Goal: Information Seeking & Learning: Learn about a topic

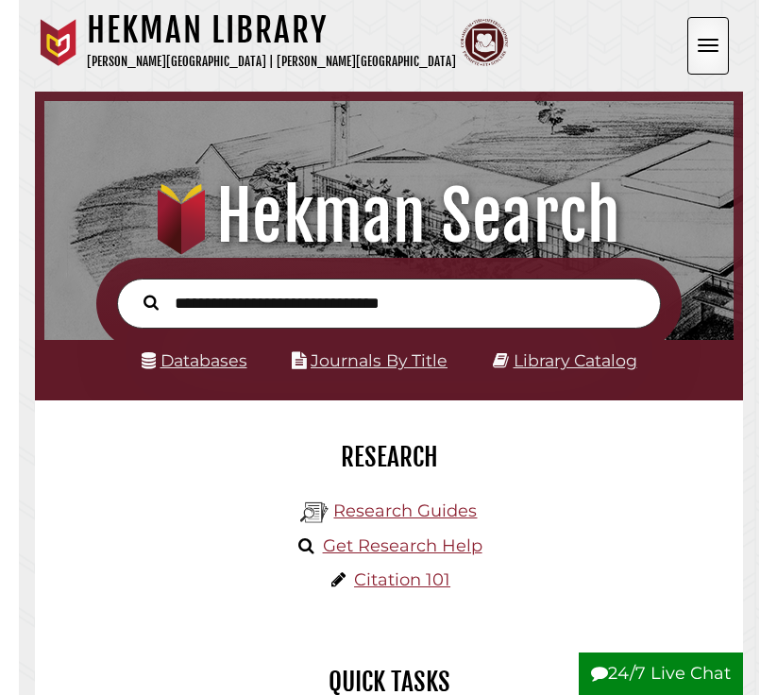
scroll to position [227, 680]
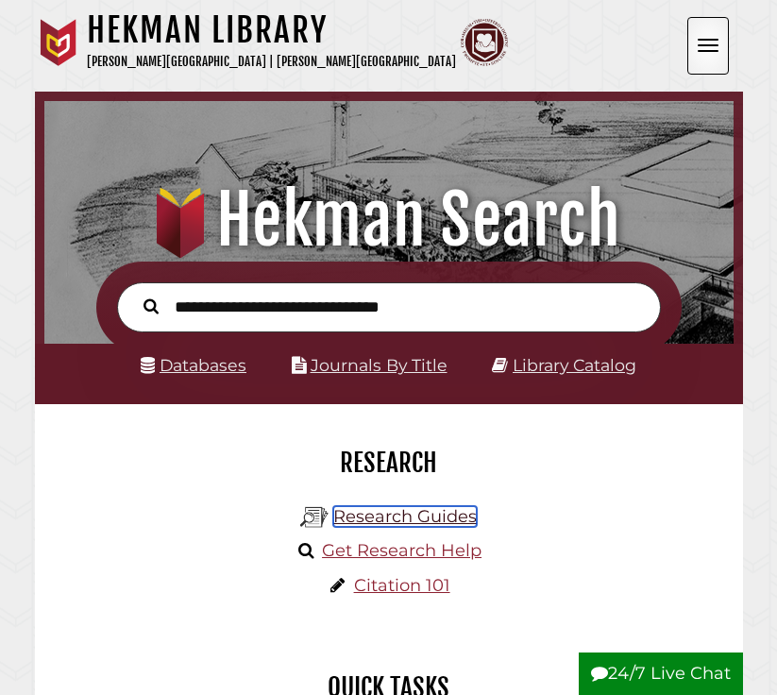
click at [383, 522] on link "Research Guides" at bounding box center [405, 516] width 144 height 21
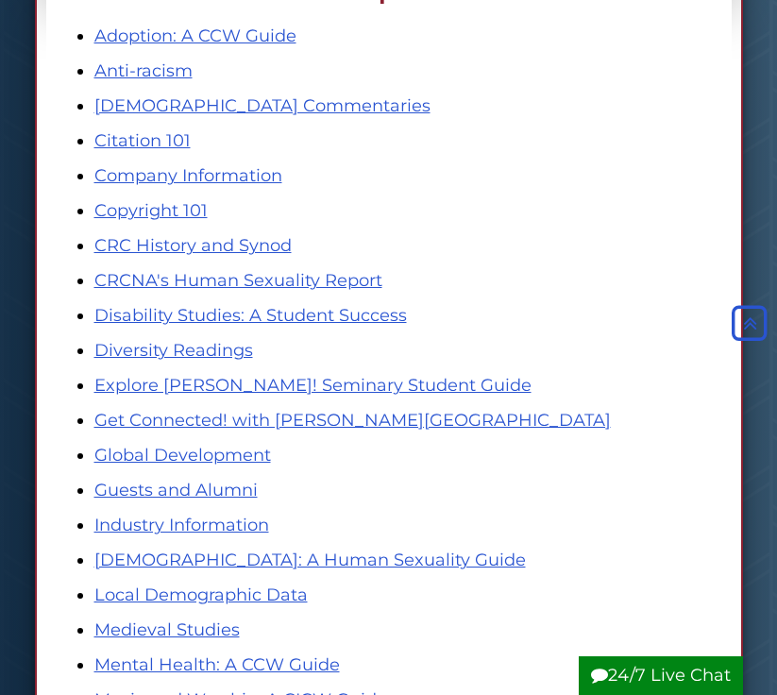
scroll to position [2331, 0]
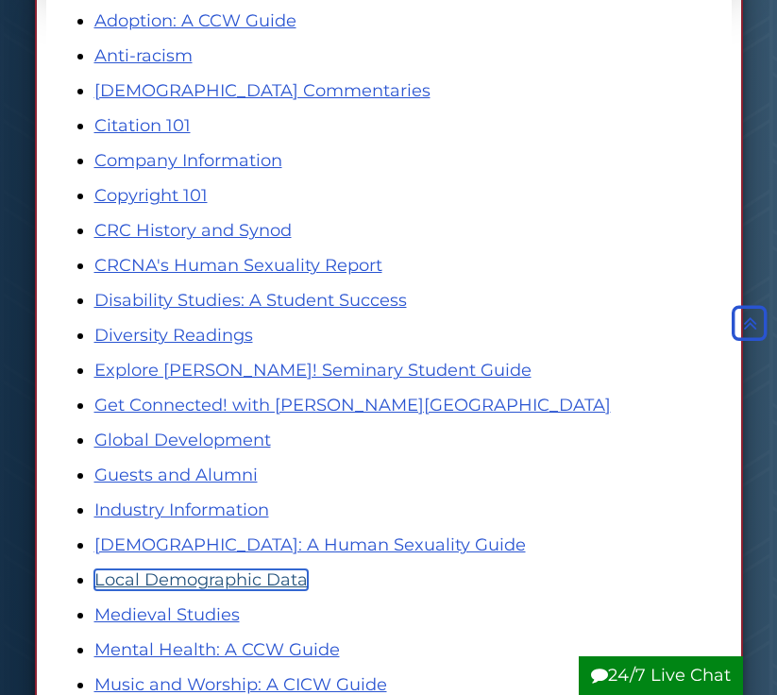
click at [274, 587] on link "Local Demographic Data" at bounding box center [200, 580] width 213 height 21
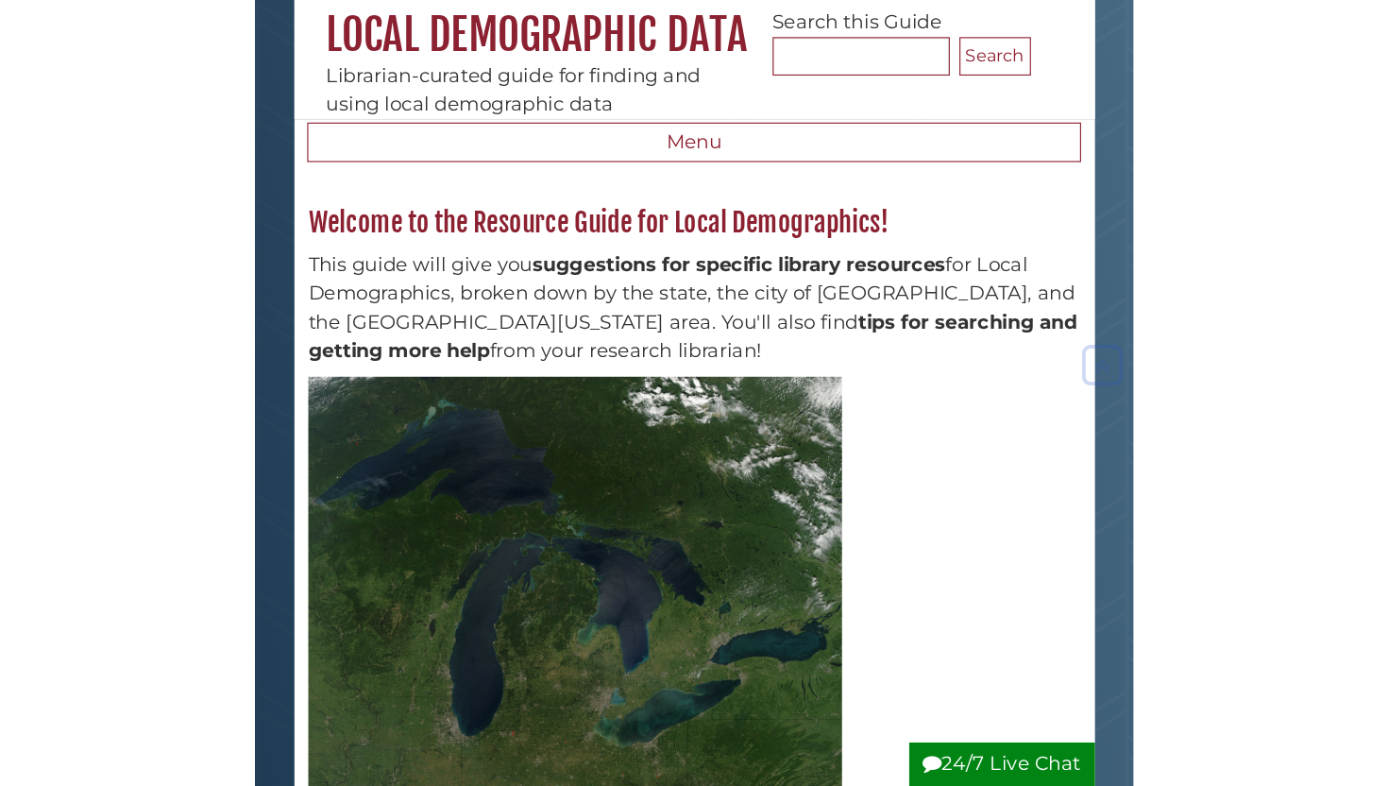
scroll to position [149, 0]
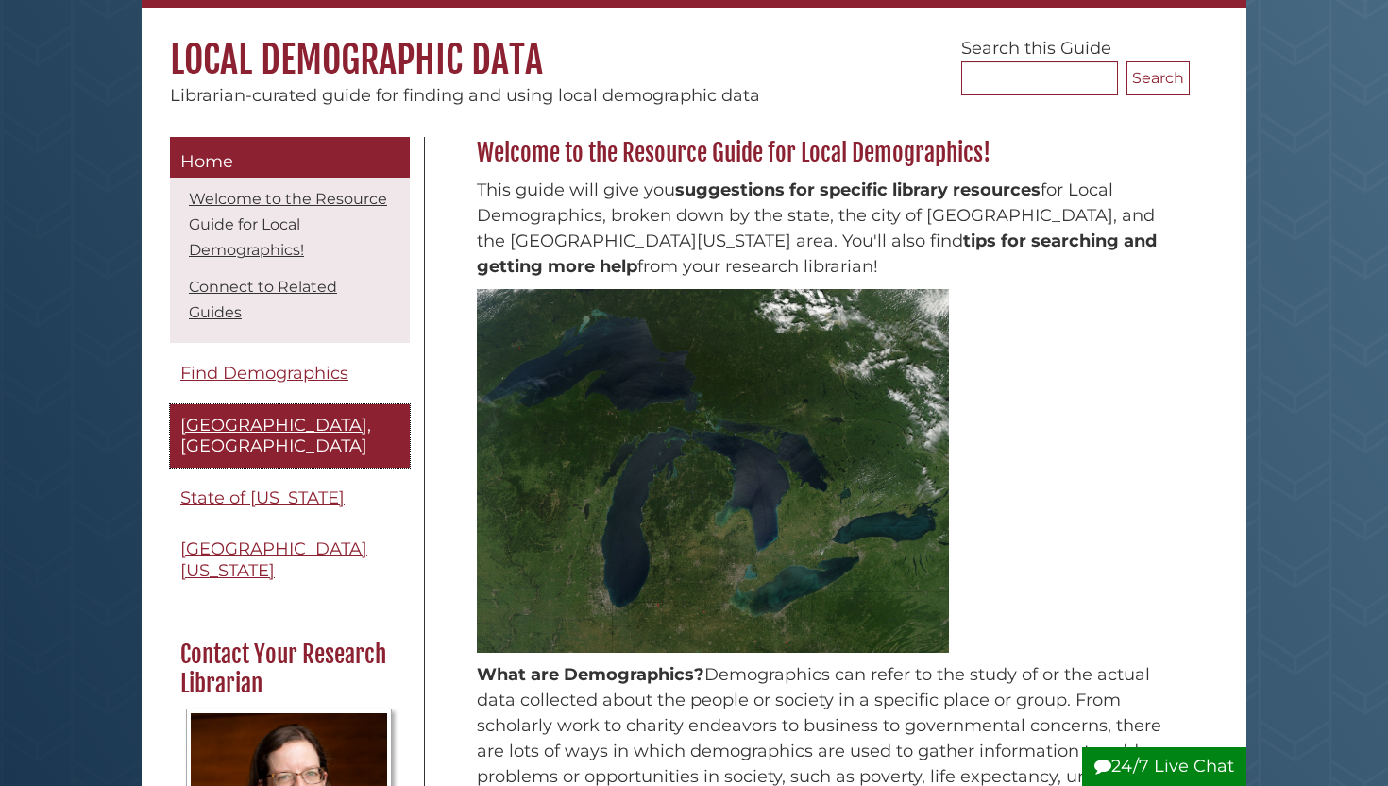
click at [254, 424] on span "Grand Rapids, MI" at bounding box center [275, 436] width 191 height 43
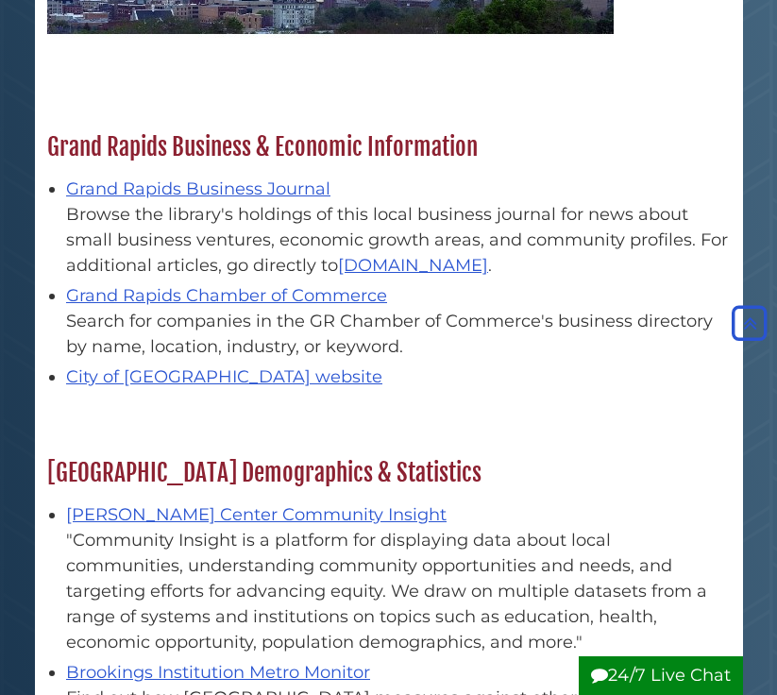
scroll to position [555, 0]
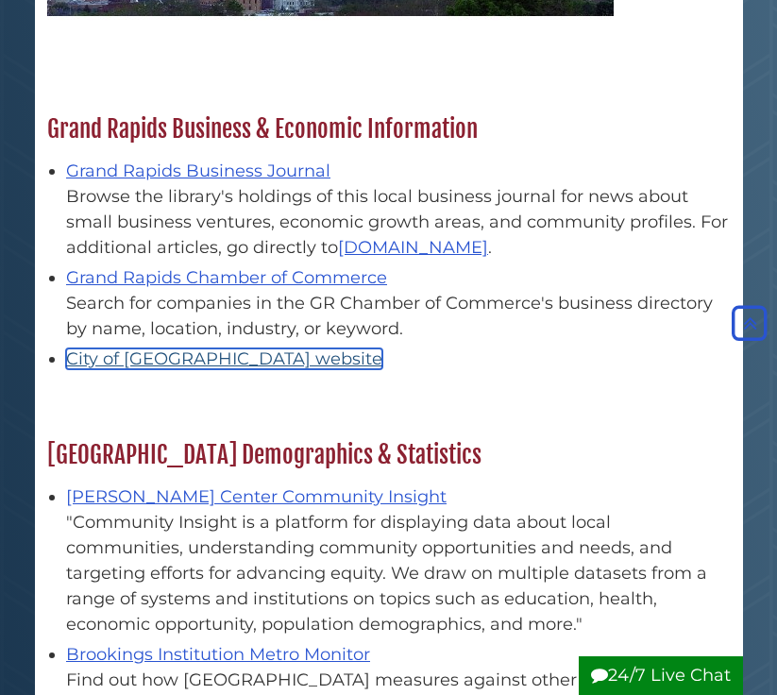
click at [237, 362] on link "City of Grand Rapids website" at bounding box center [224, 359] width 316 height 21
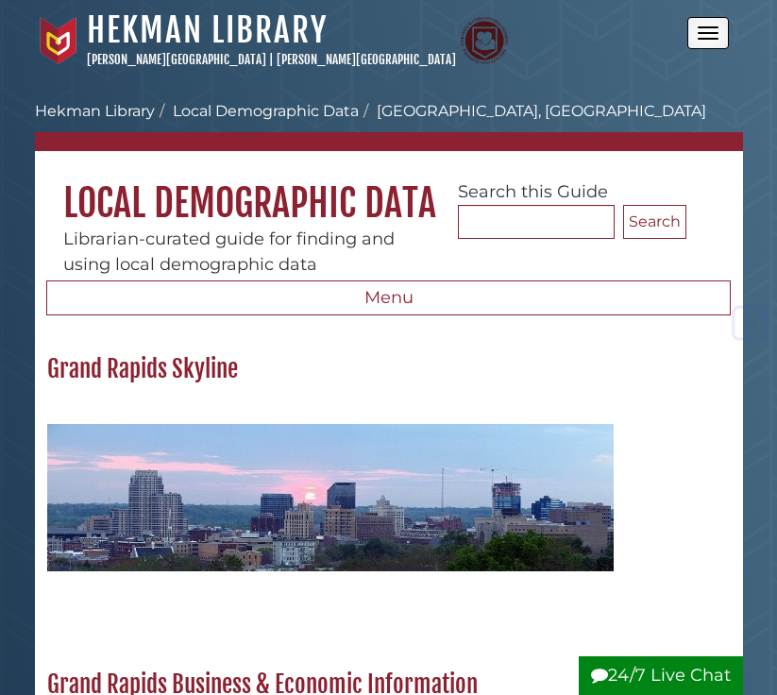
scroll to position [753, 0]
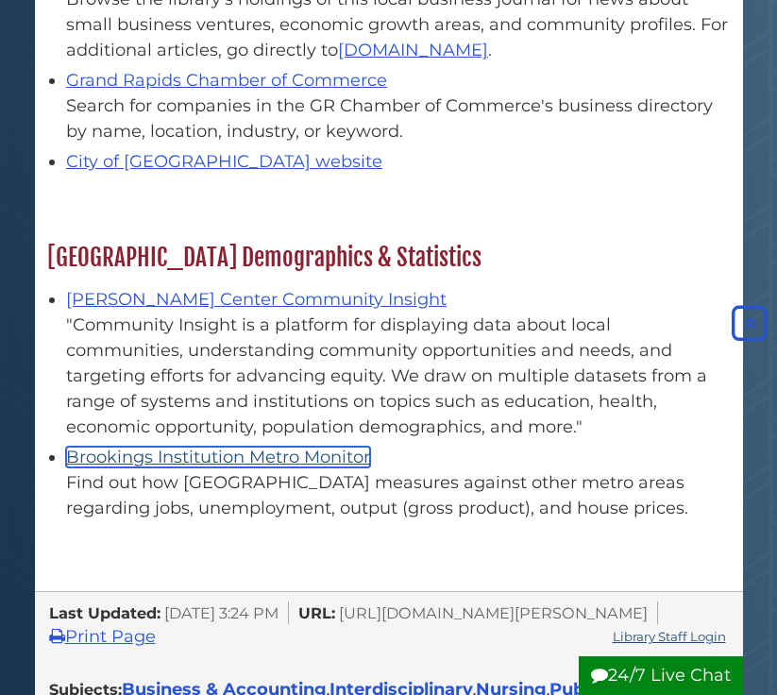
click at [213, 452] on link "Brookings Institution Metro Monitor" at bounding box center [218, 457] width 304 height 21
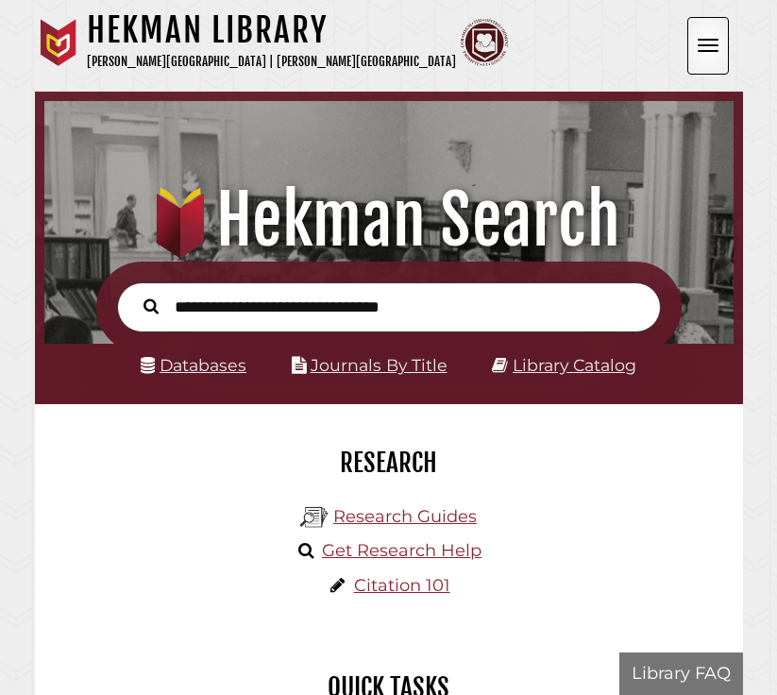
scroll to position [227, 680]
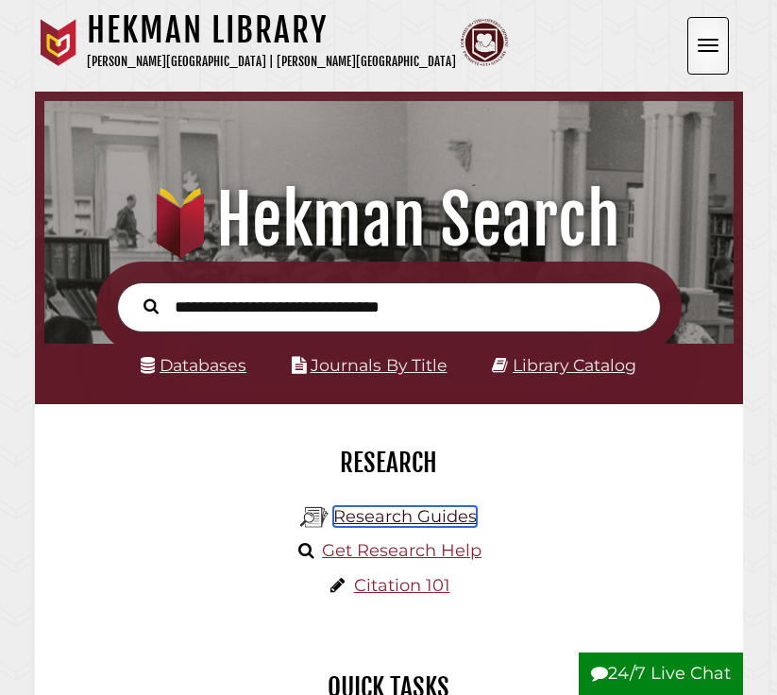
click at [366, 522] on link "Research Guides" at bounding box center [405, 516] width 144 height 21
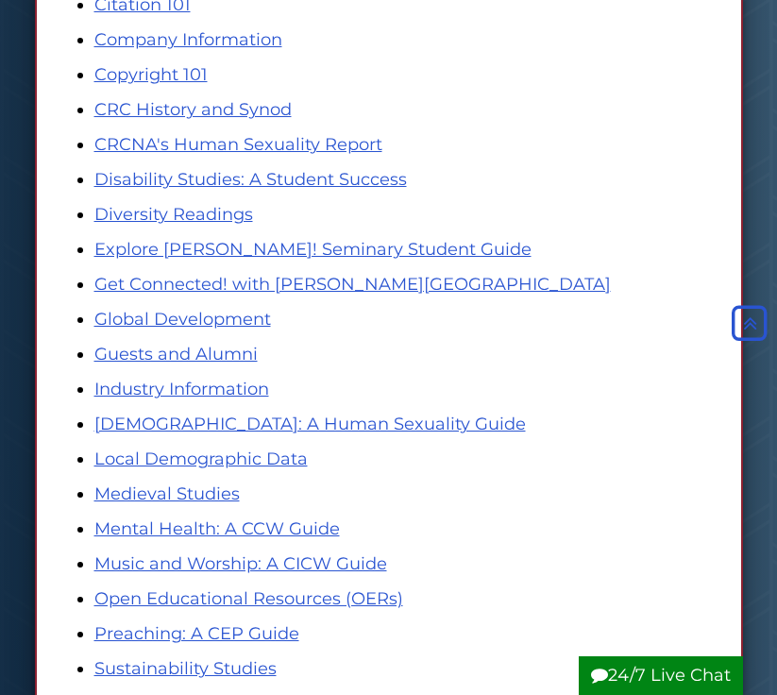
scroll to position [2450, 0]
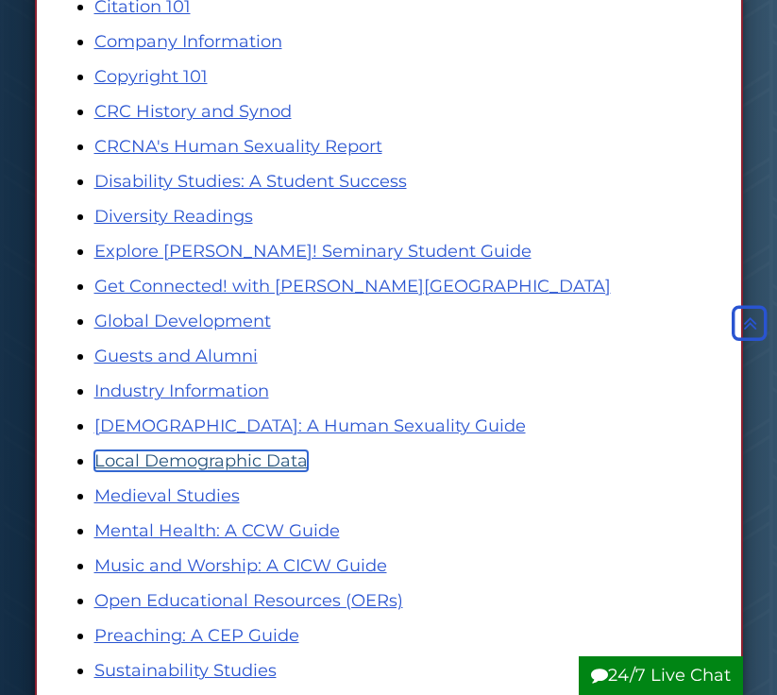
click at [250, 466] on link "Local Demographic Data" at bounding box center [200, 461] width 213 height 21
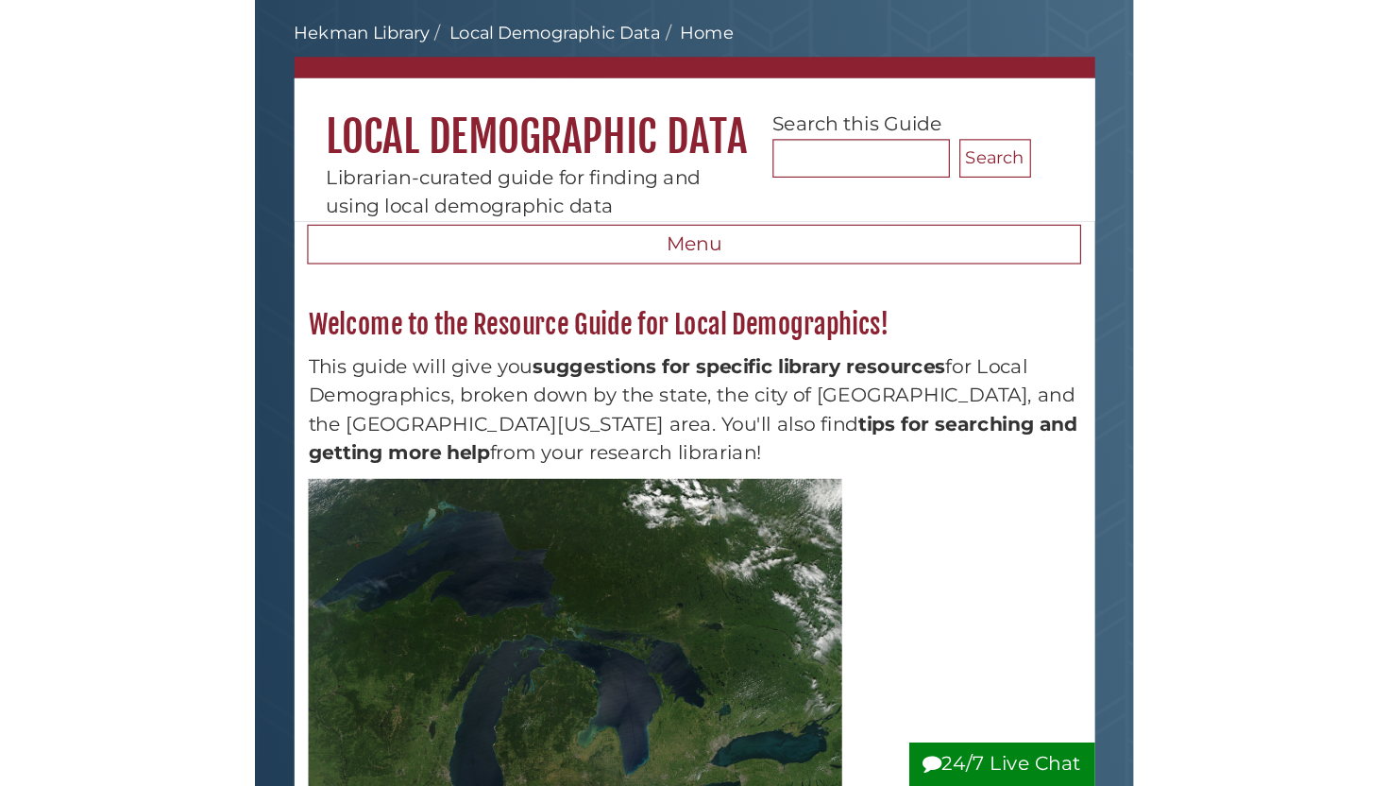
scroll to position [86, 0]
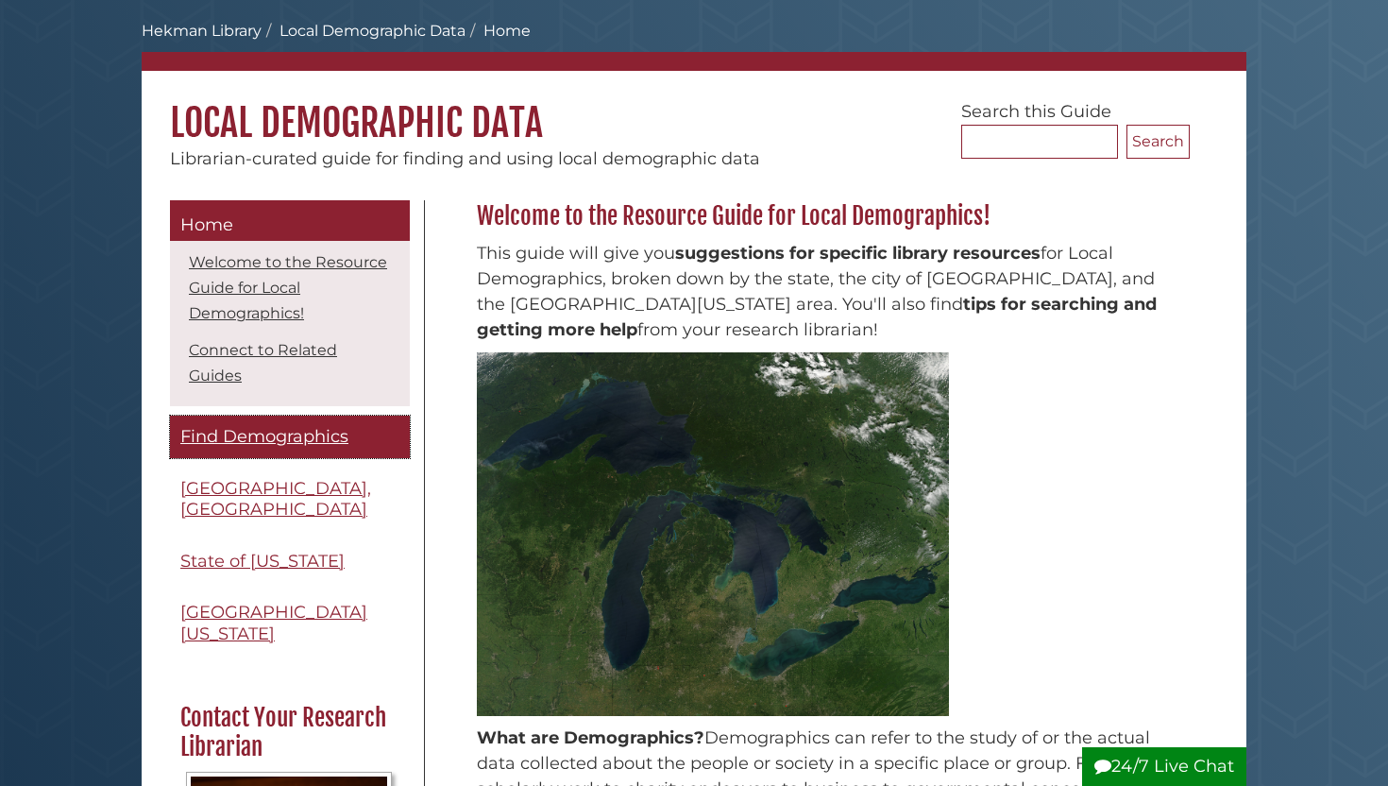
click at [271, 439] on span "Find Demographics" at bounding box center [264, 436] width 168 height 21
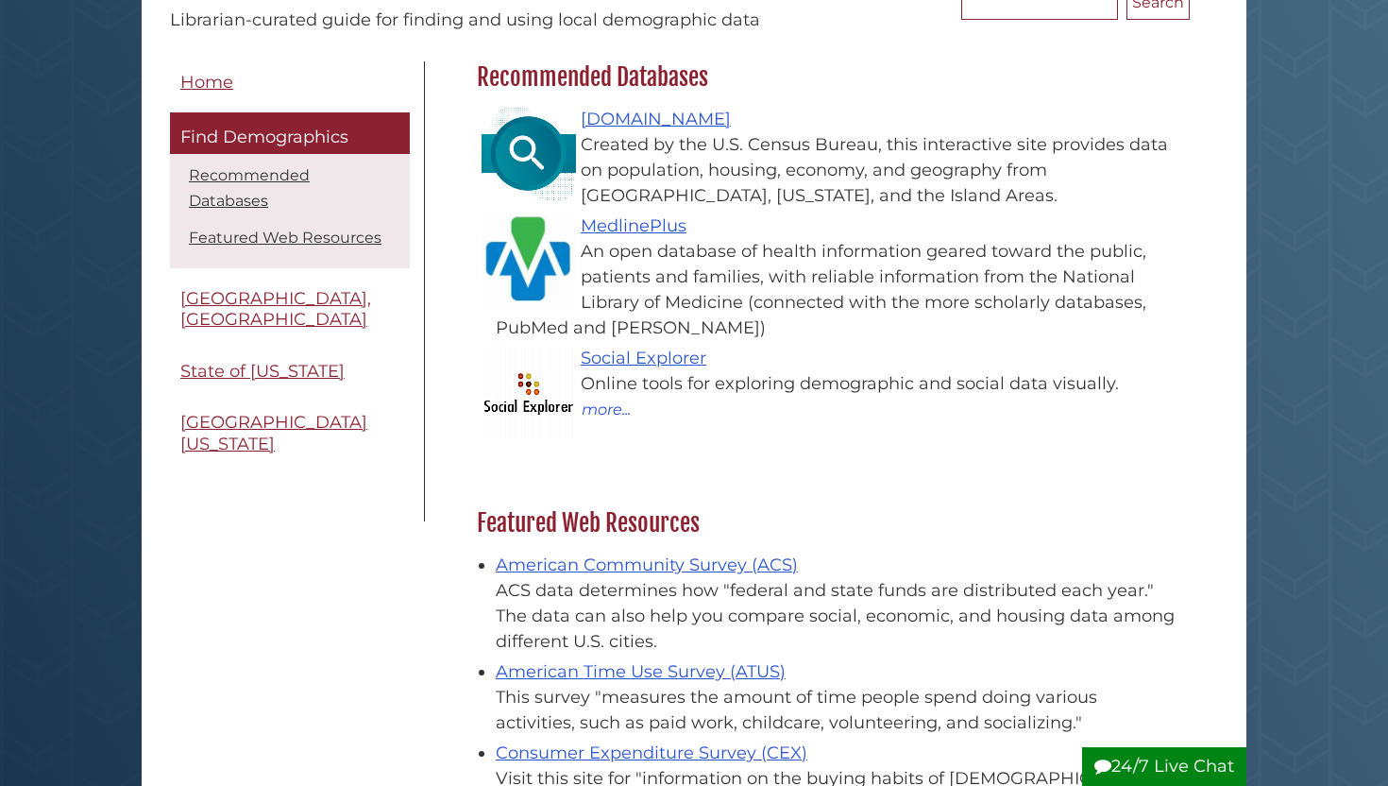
scroll to position [231, 0]
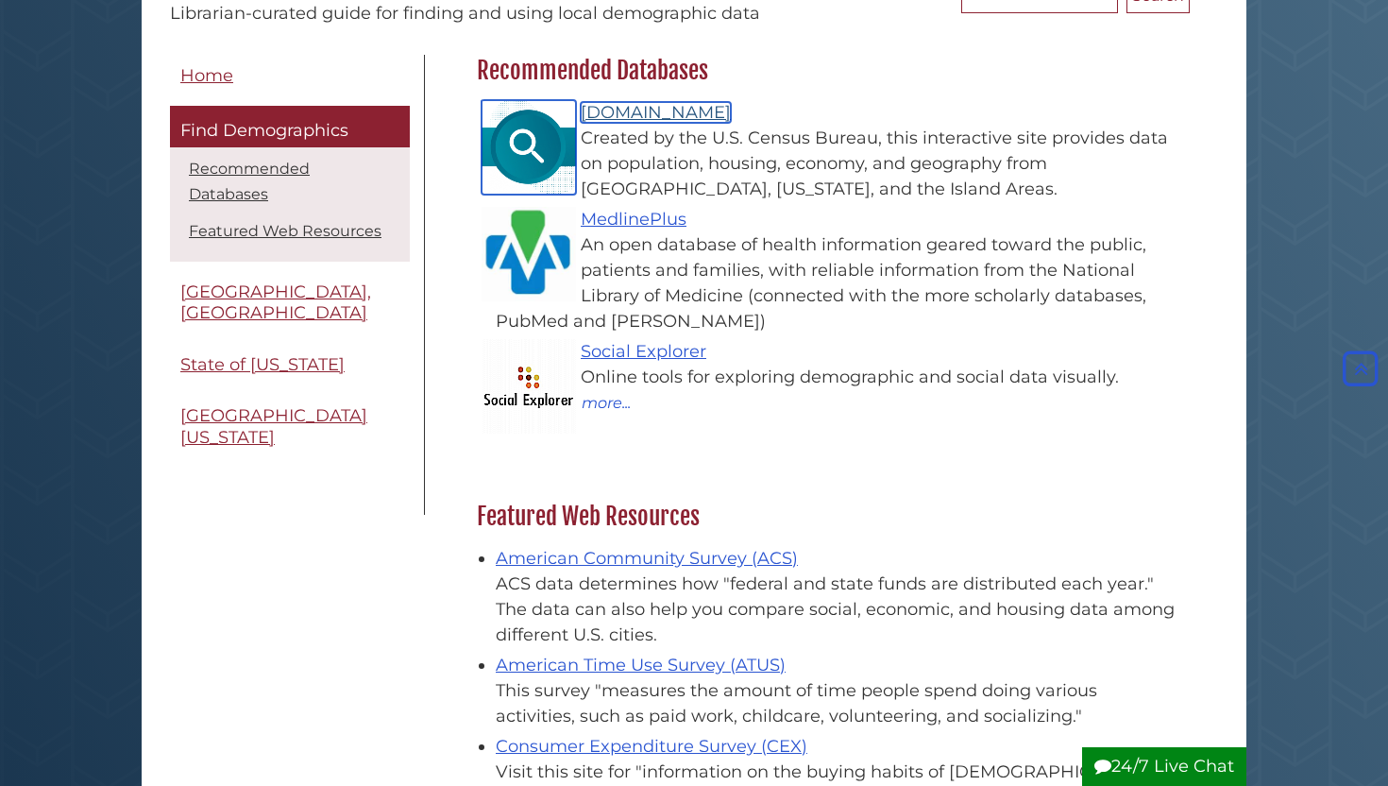
click at [638, 118] on link "Data.census.gov" at bounding box center [656, 112] width 150 height 21
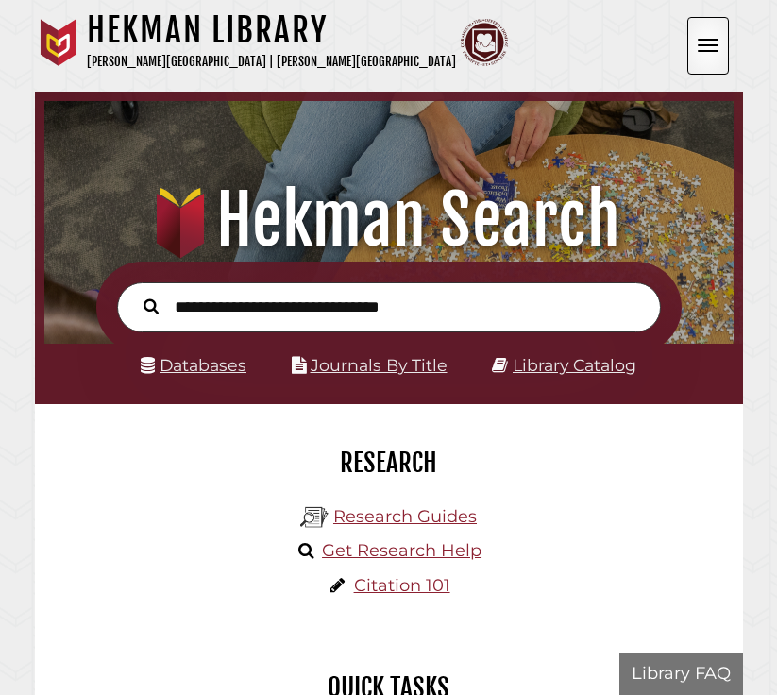
scroll to position [227, 680]
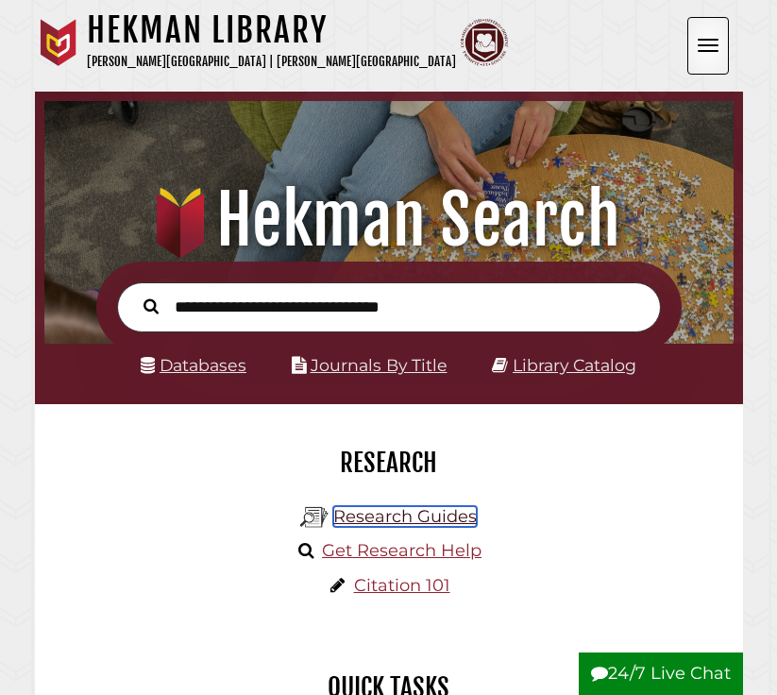
click at [371, 512] on link "Research Guides" at bounding box center [405, 516] width 144 height 21
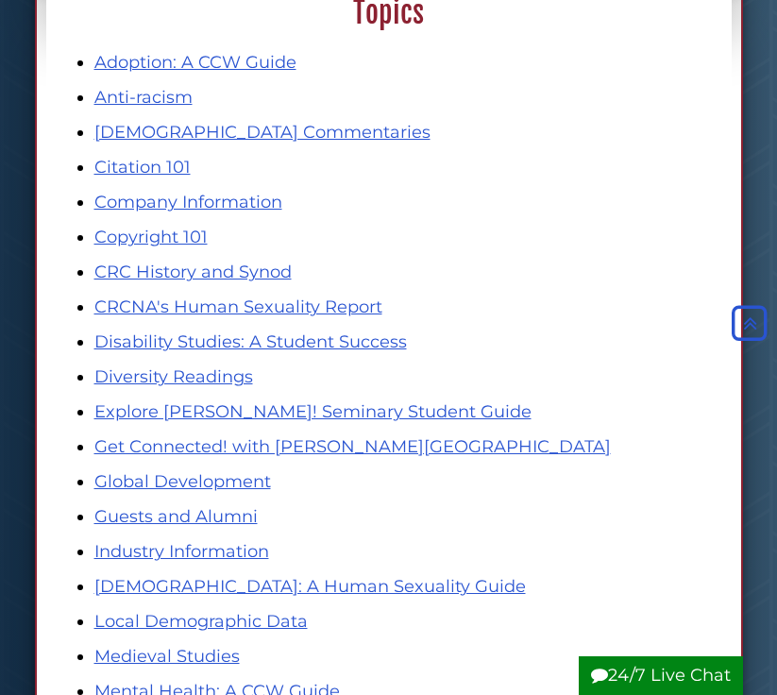
scroll to position [2293, 0]
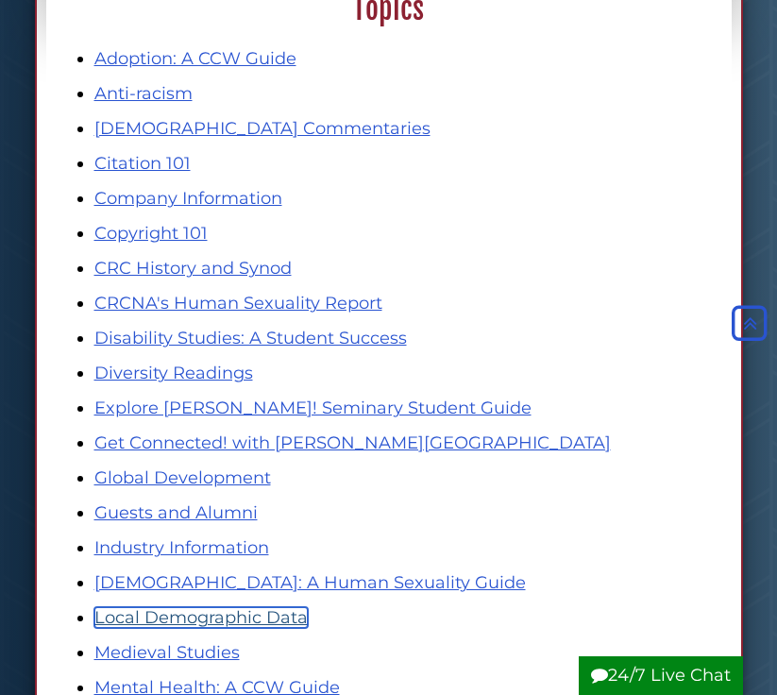
click at [228, 621] on link "Local Demographic Data" at bounding box center [200, 617] width 213 height 21
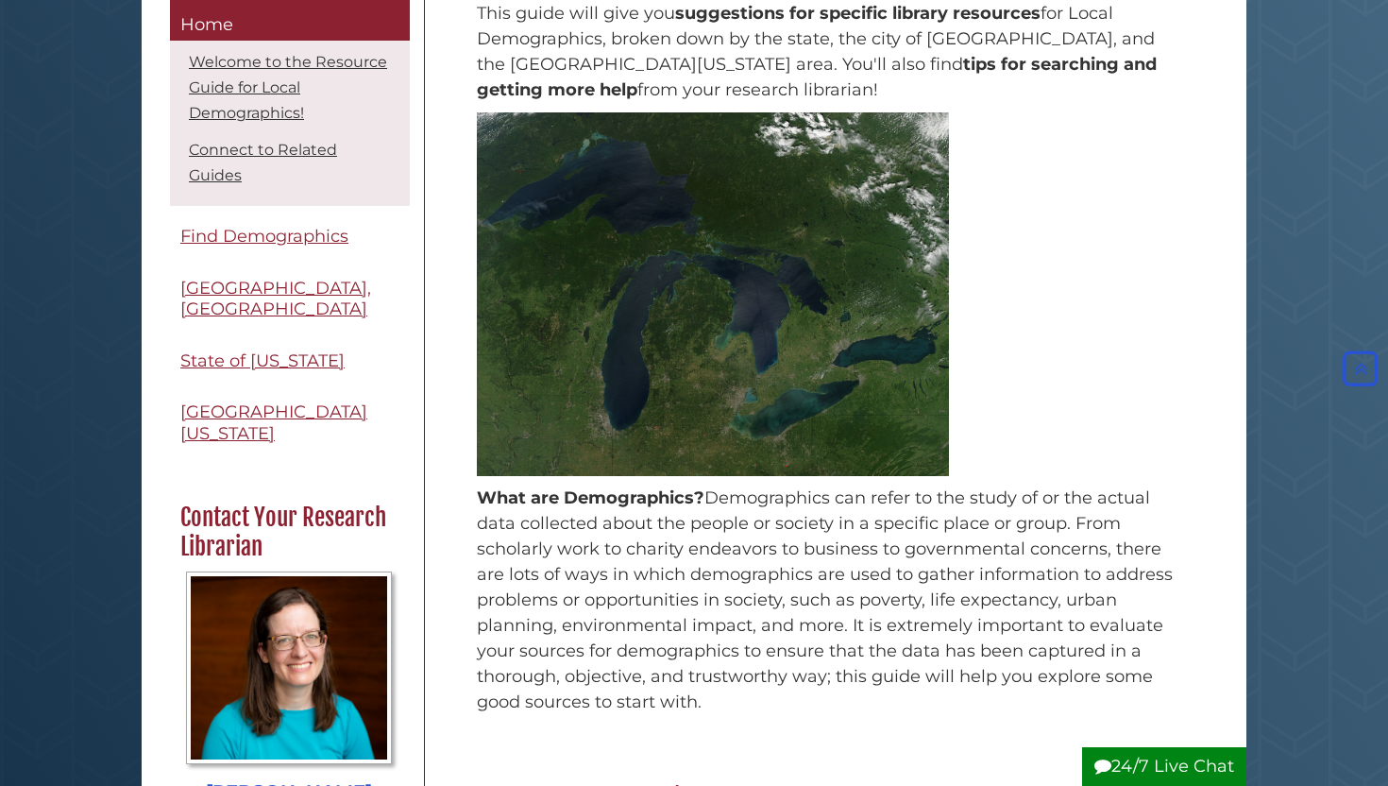
scroll to position [178, 0]
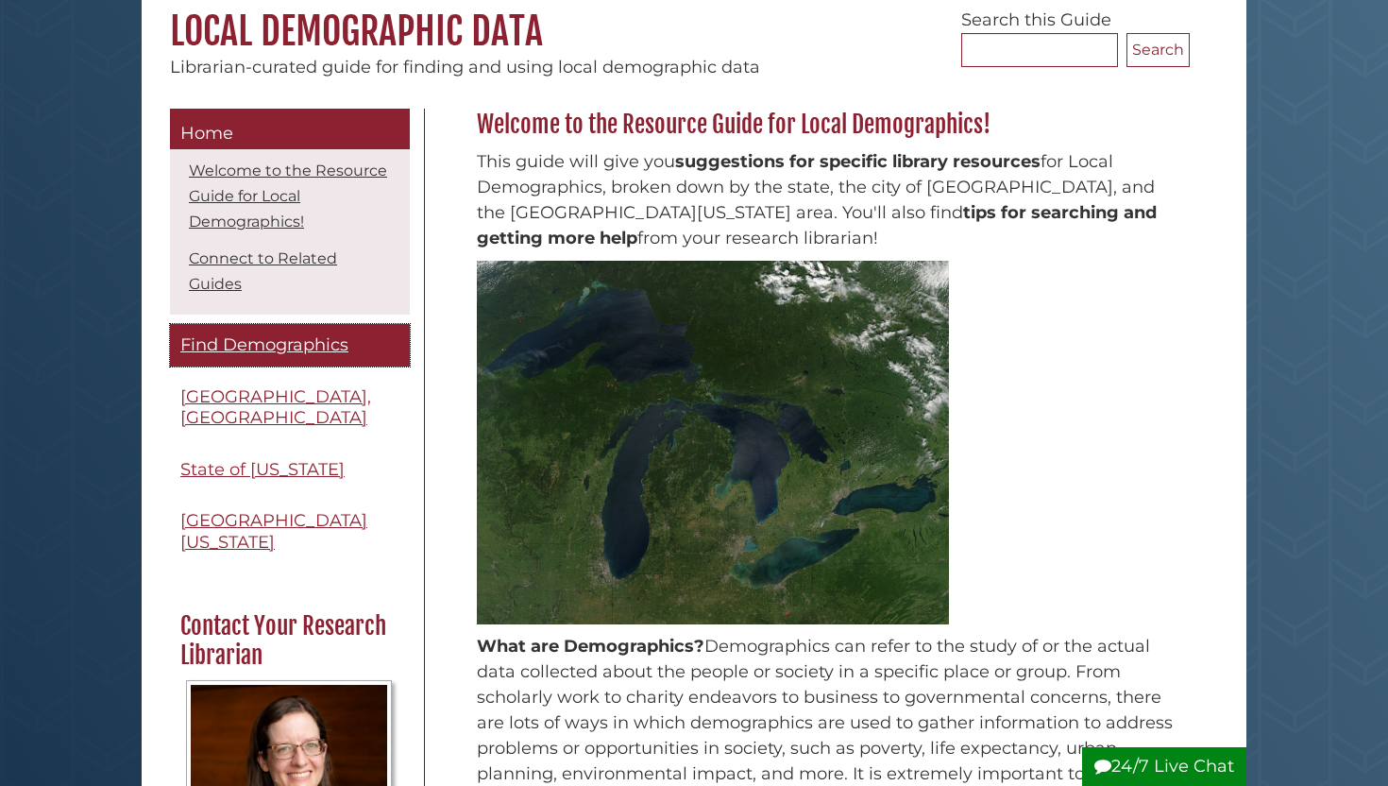
click at [217, 346] on span "Find Demographics" at bounding box center [264, 344] width 168 height 21
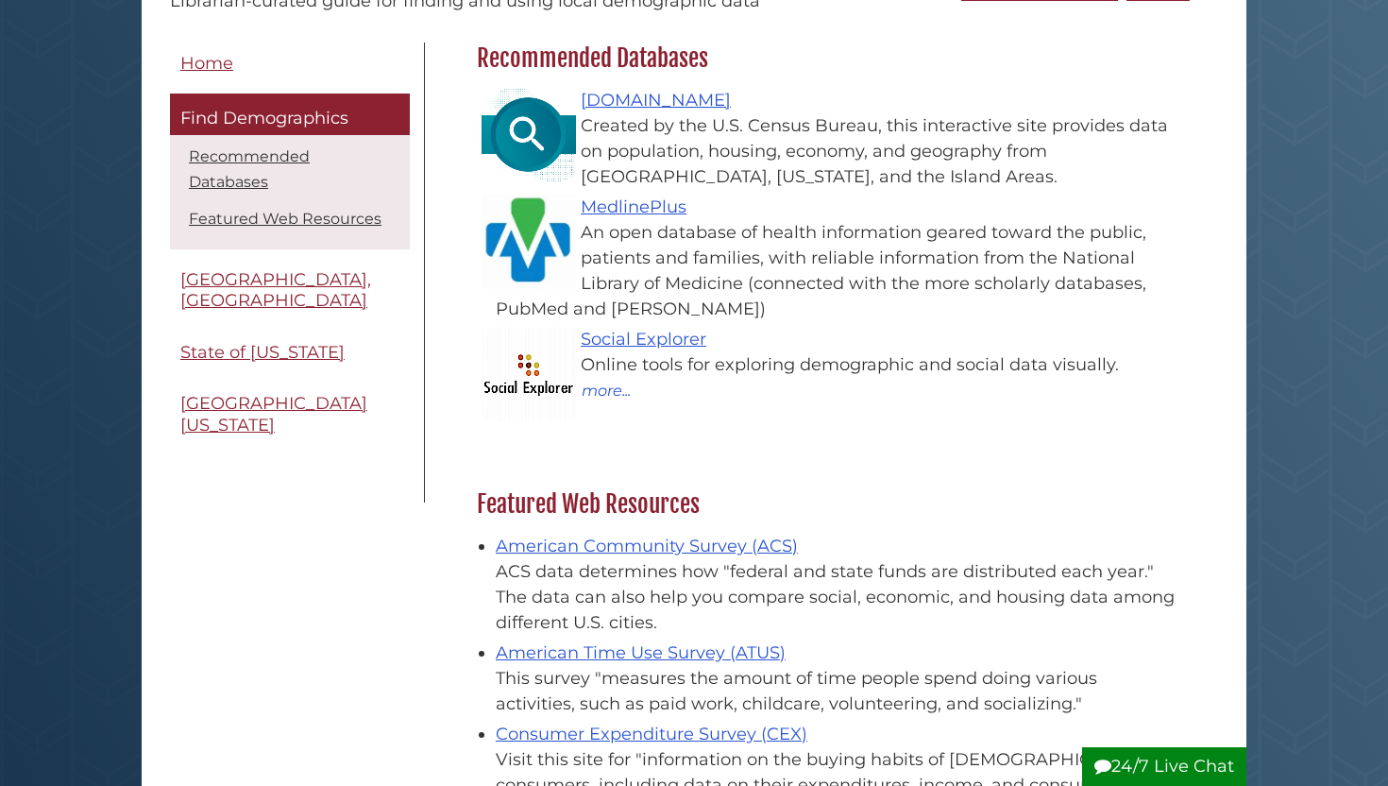
scroll to position [246, 0]
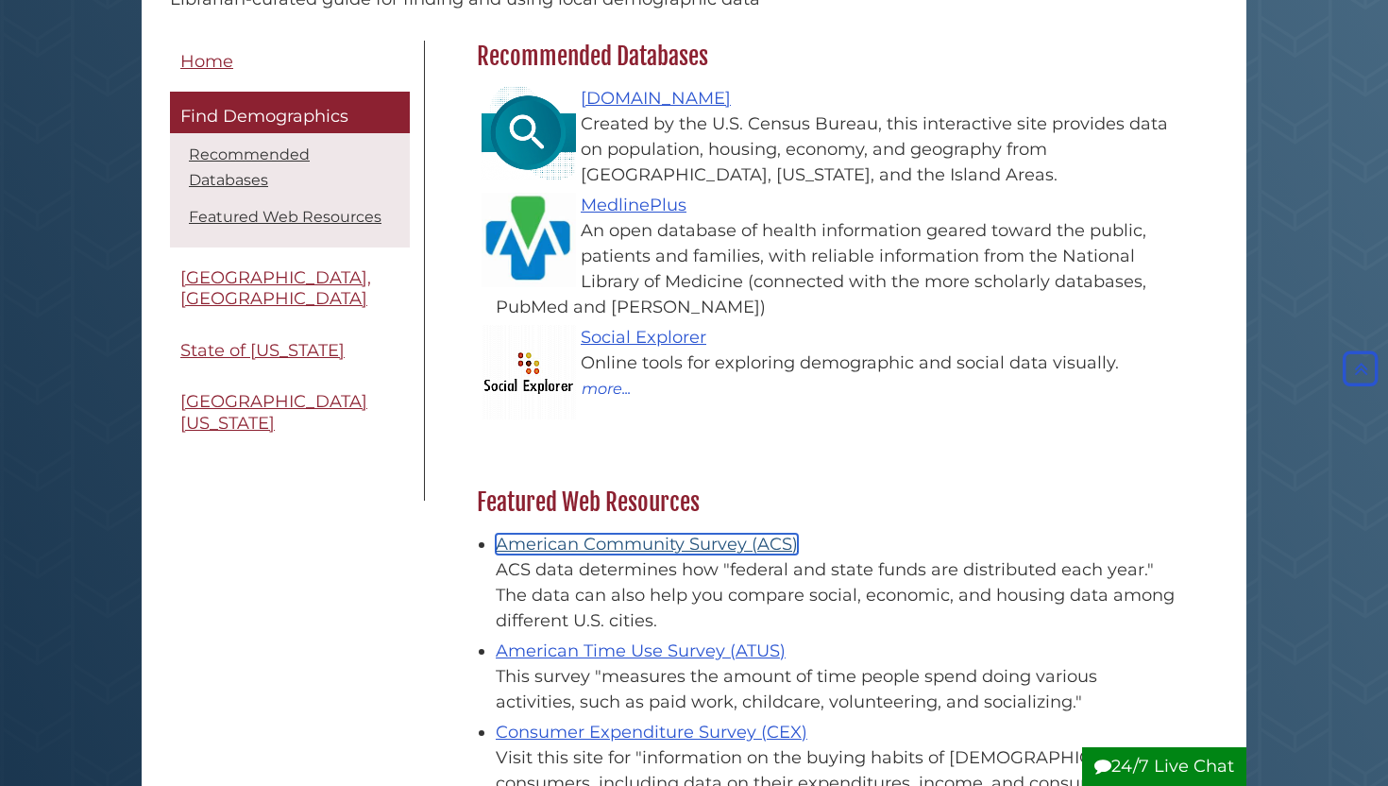
click at [600, 548] on link "American Community Survey (ACS)" at bounding box center [647, 544] width 302 height 21
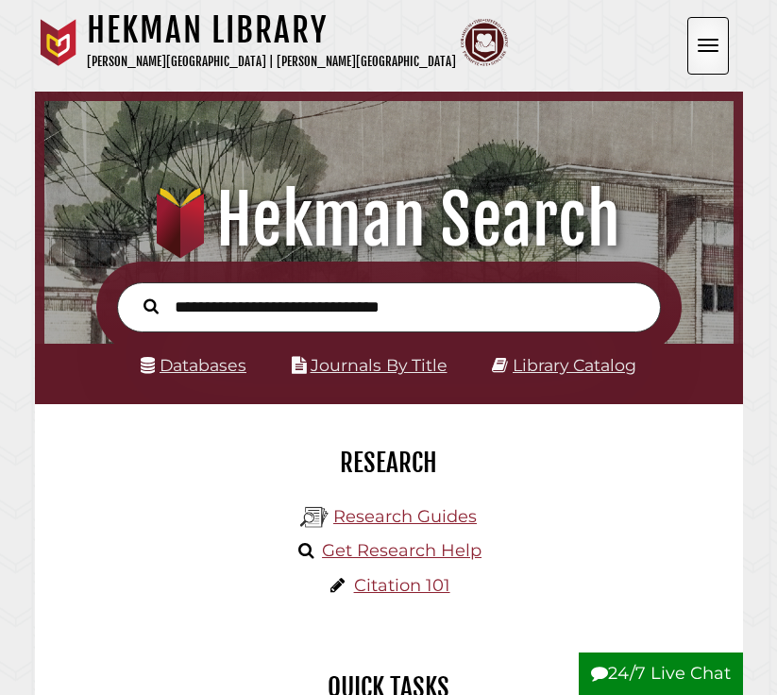
scroll to position [227, 680]
click at [399, 519] on link "Research Guides" at bounding box center [405, 516] width 144 height 21
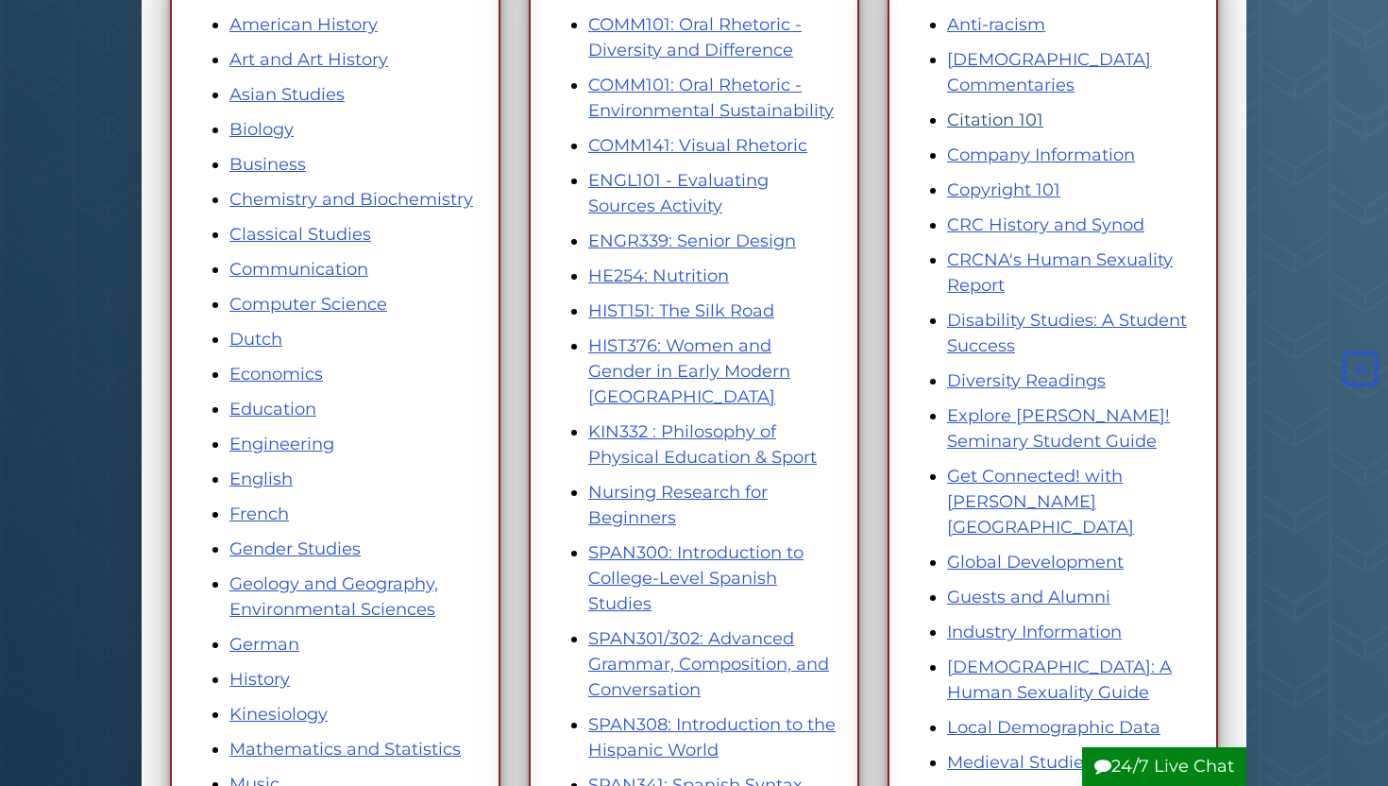
scroll to position [378, 0]
click at [776, 694] on link "Local Demographic Data" at bounding box center [1053, 726] width 213 height 21
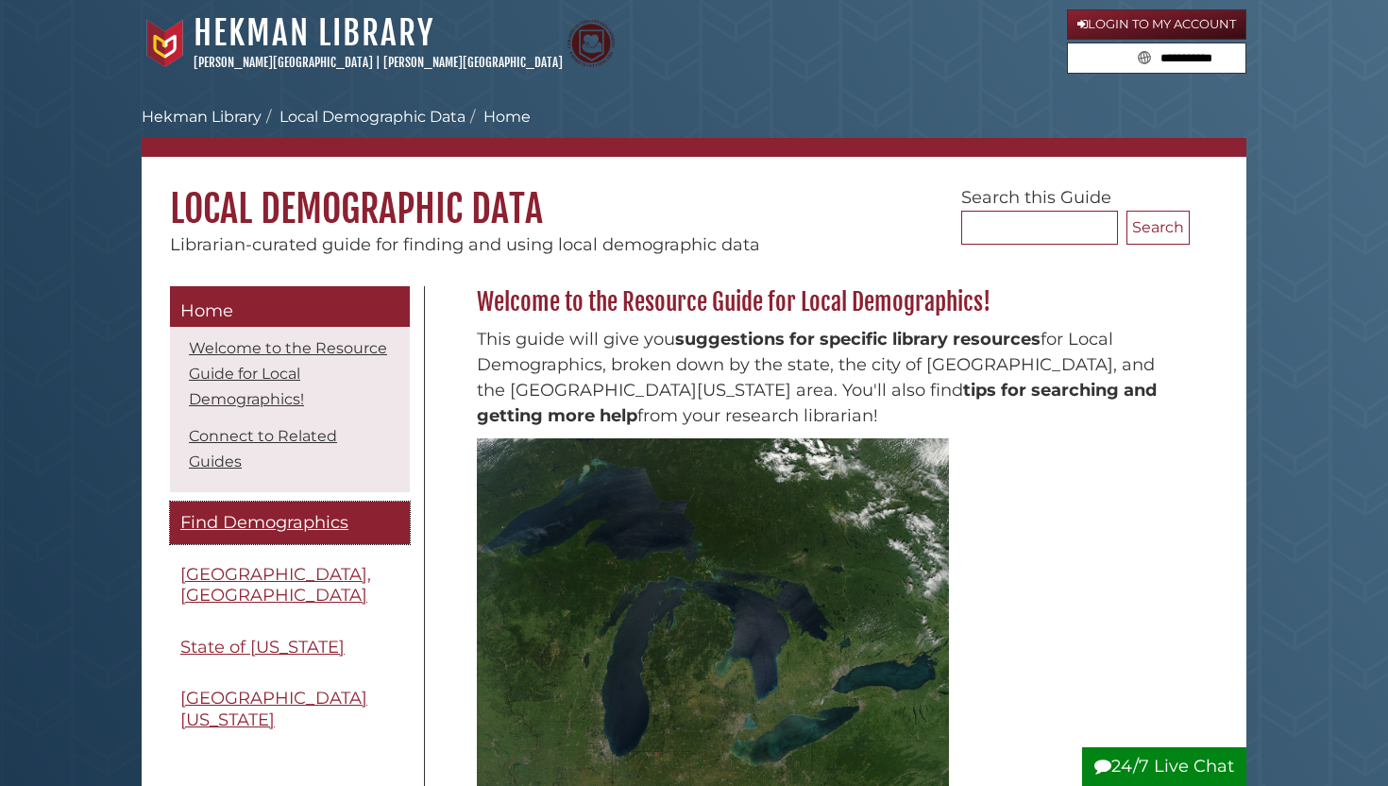
click at [216, 521] on span "Find Demographics" at bounding box center [264, 522] width 168 height 21
